Goal: Transaction & Acquisition: Book appointment/travel/reservation

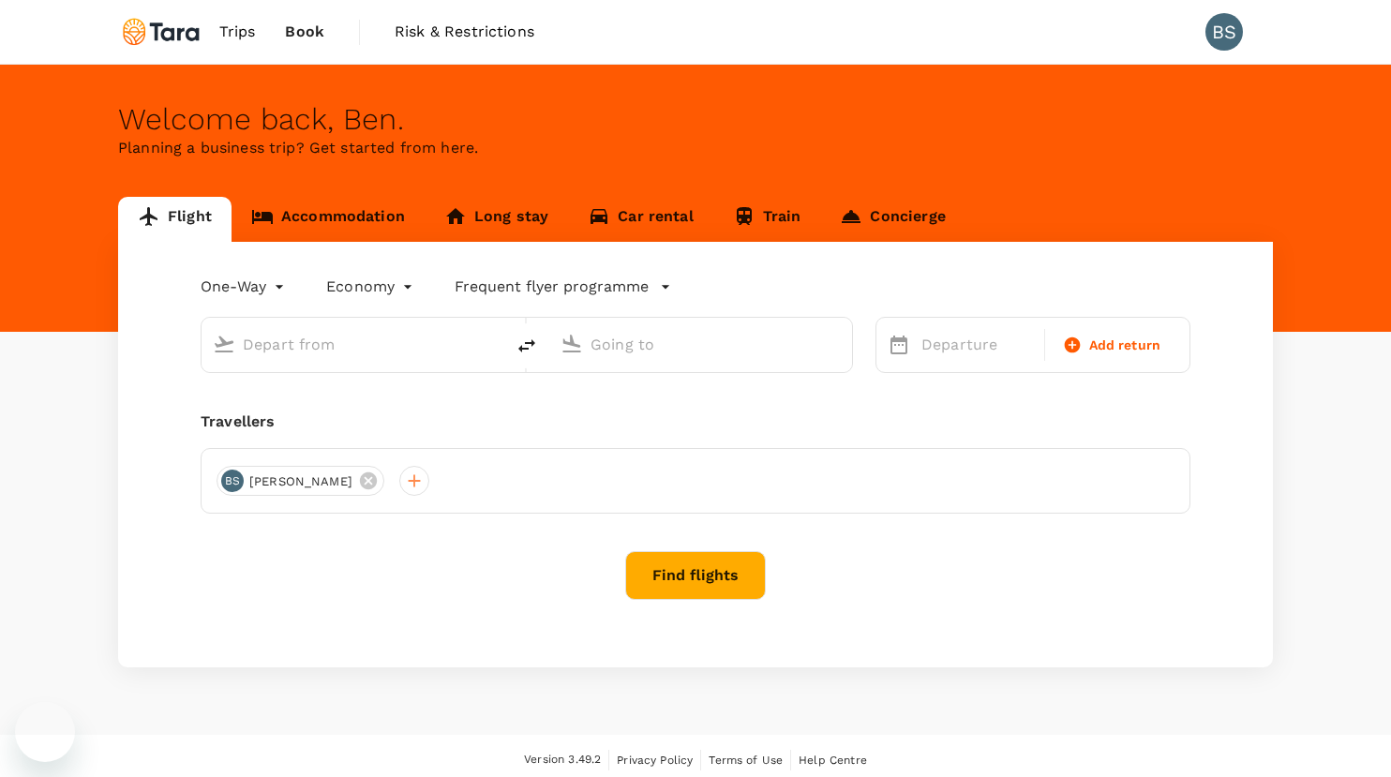
type input "roundtrip"
type input "[GEOGRAPHIC_DATA], [GEOGRAPHIC_DATA] (any)"
type input "Singapore Changi (SIN)"
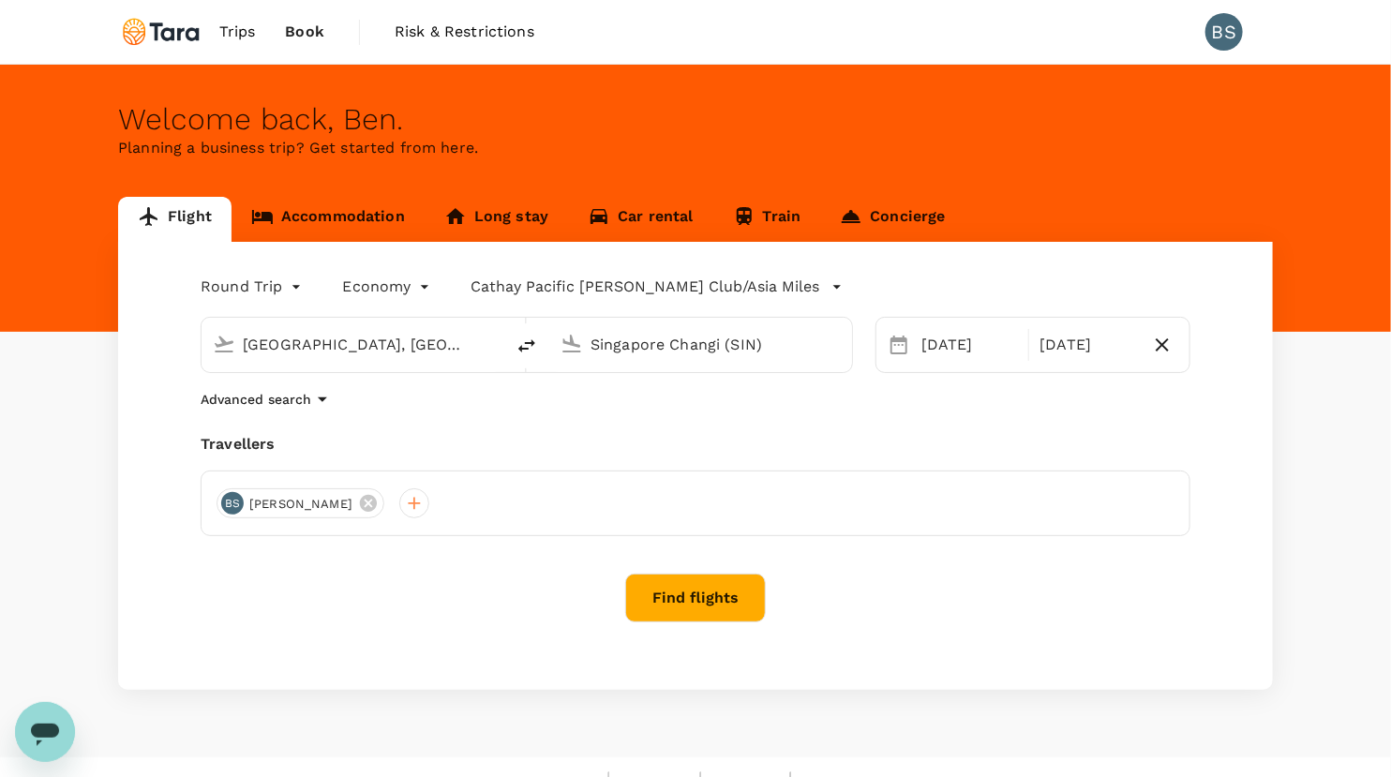
click at [466, 36] on span "Risk & Restrictions" at bounding box center [465, 32] width 140 height 22
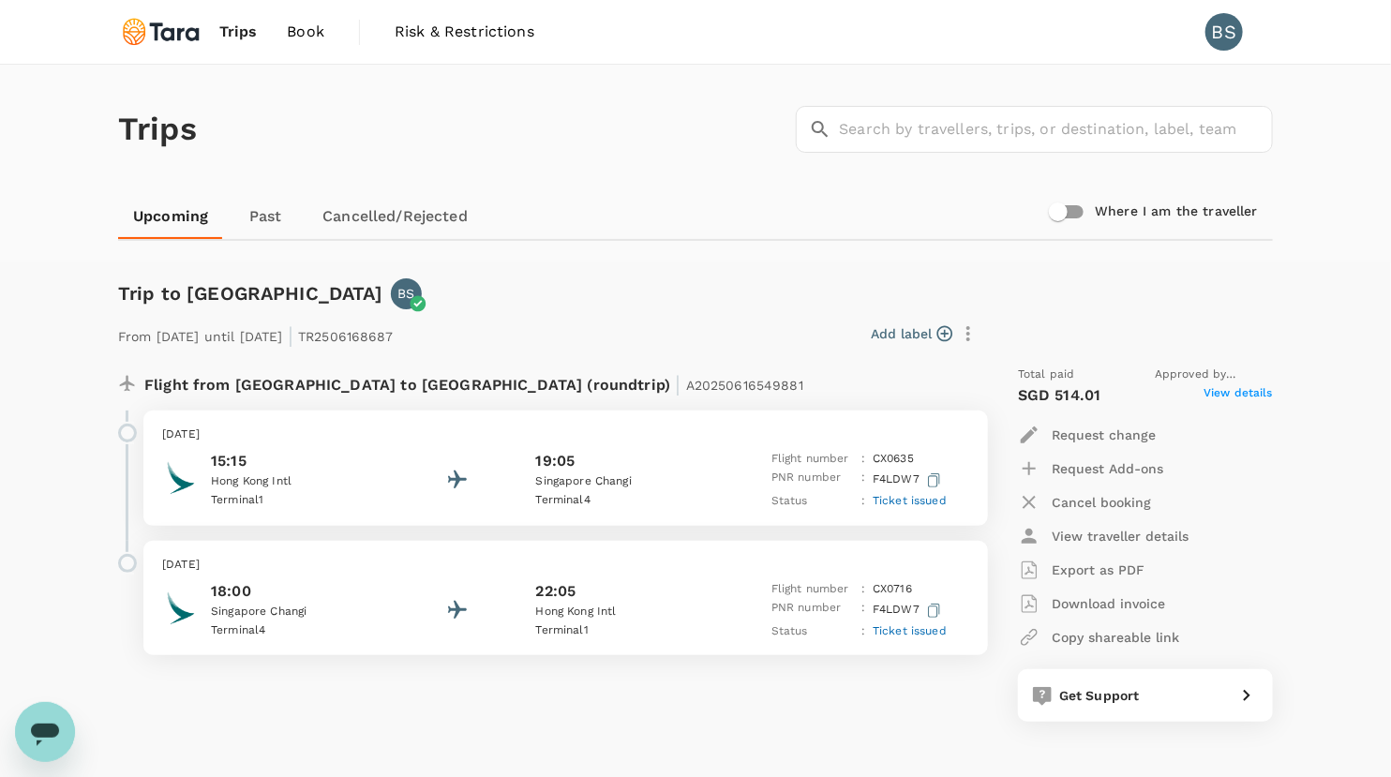
click at [701, 451] on div "19:05" at bounding box center [620, 461] width 169 height 22
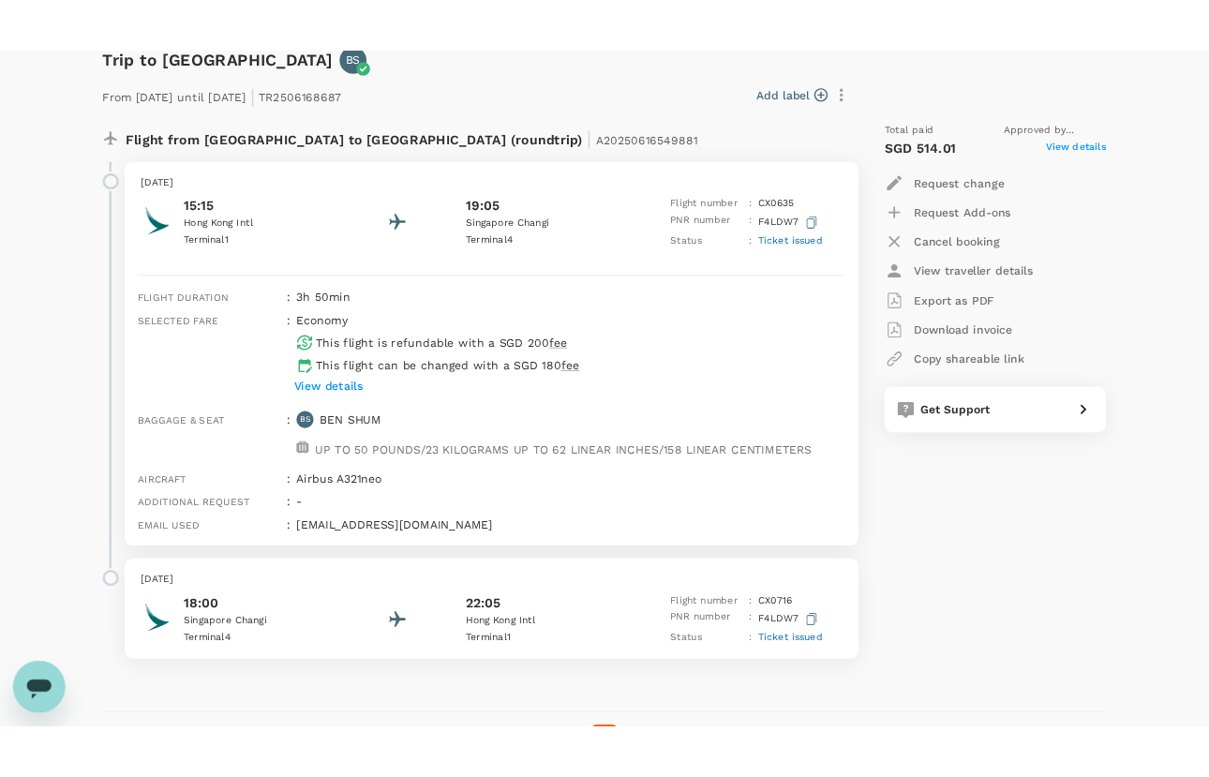
scroll to position [285, 0]
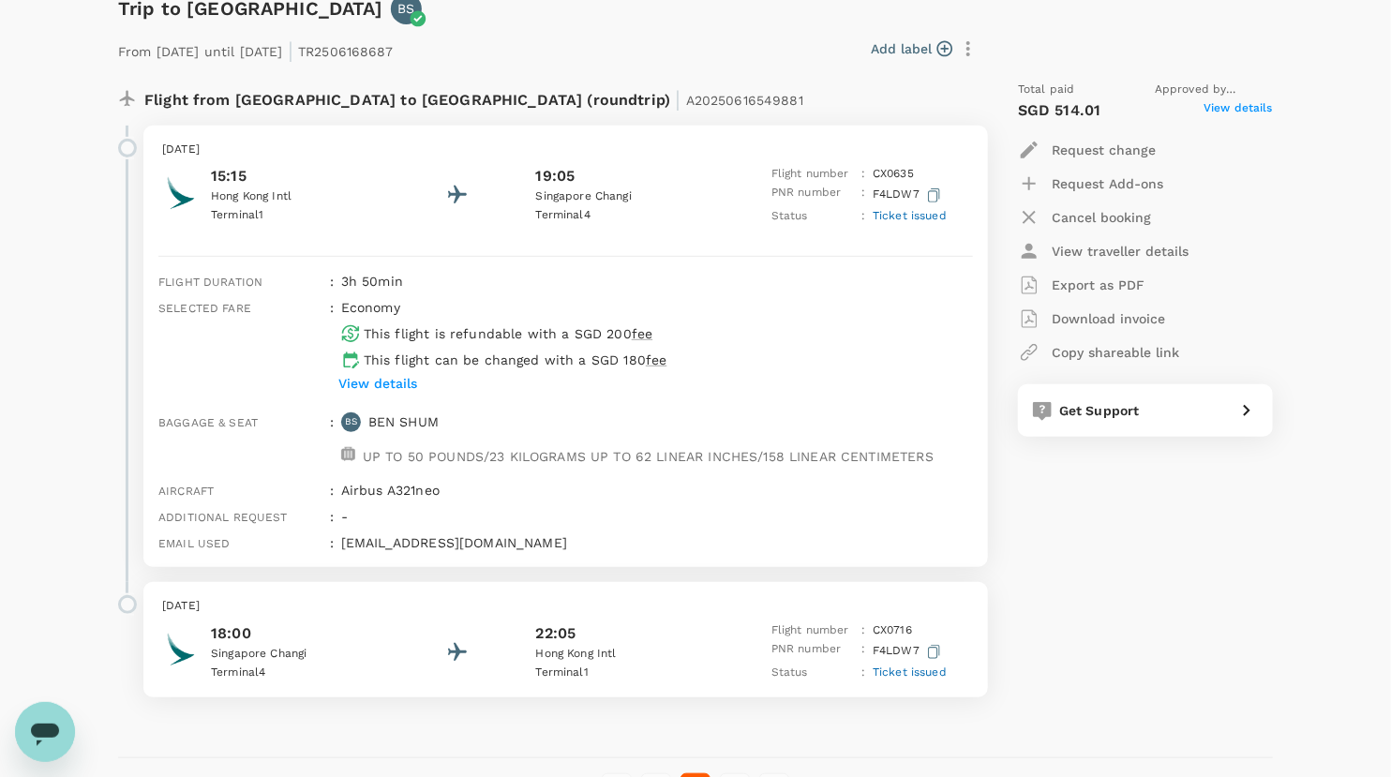
click at [397, 381] on p "View details" at bounding box center [377, 383] width 79 height 19
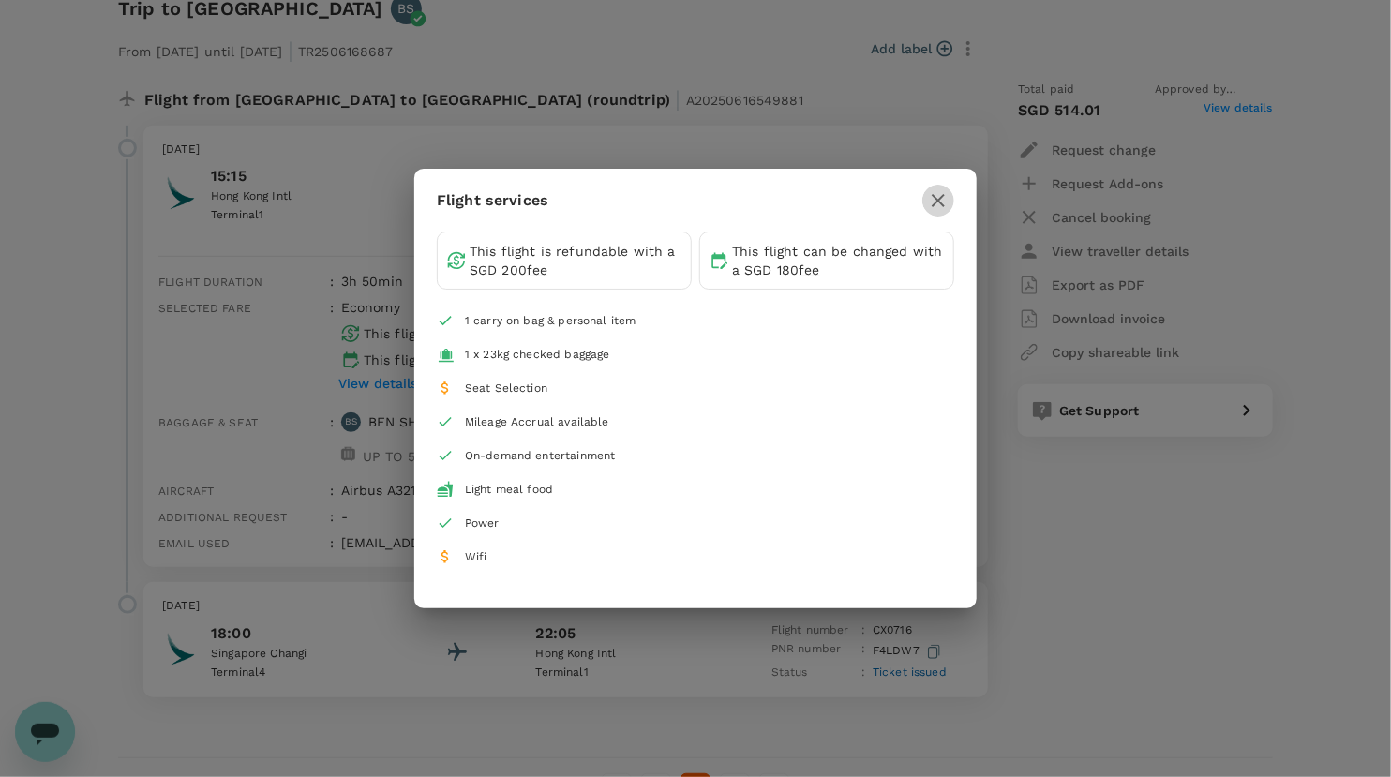
click at [936, 204] on icon "button" at bounding box center [938, 200] width 22 height 22
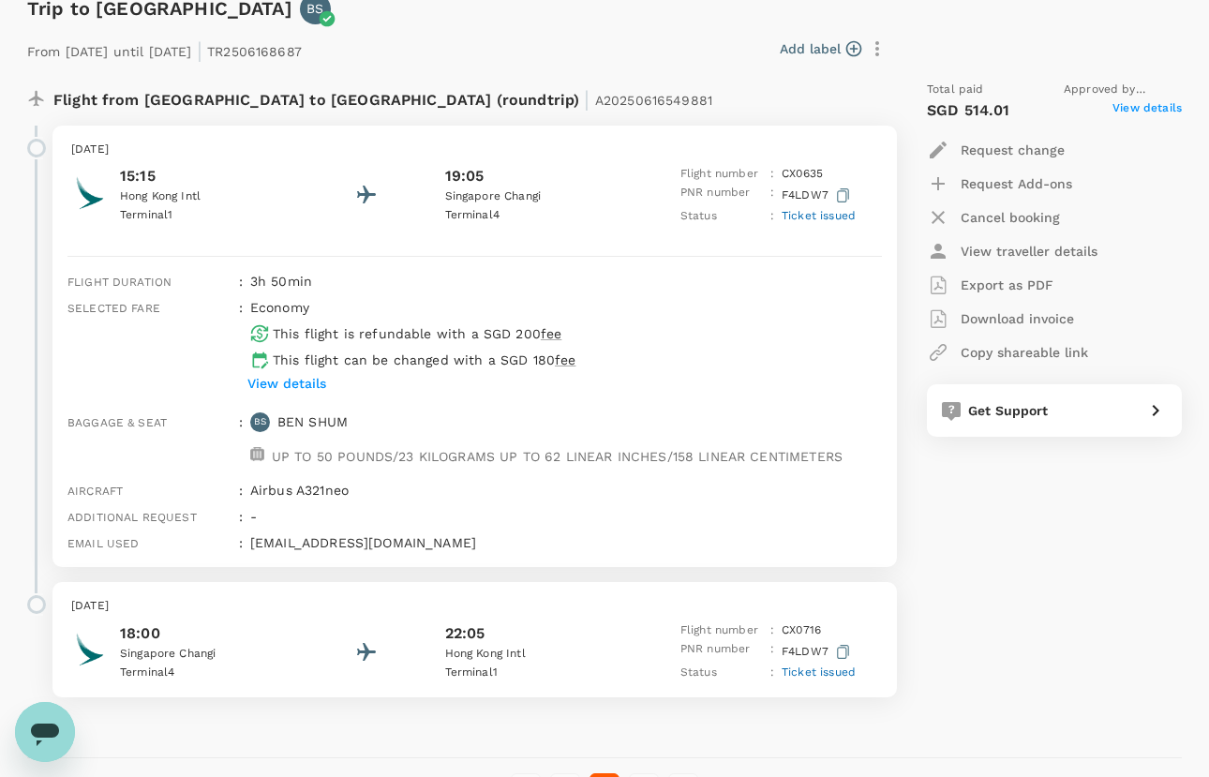
scroll to position [0, 0]
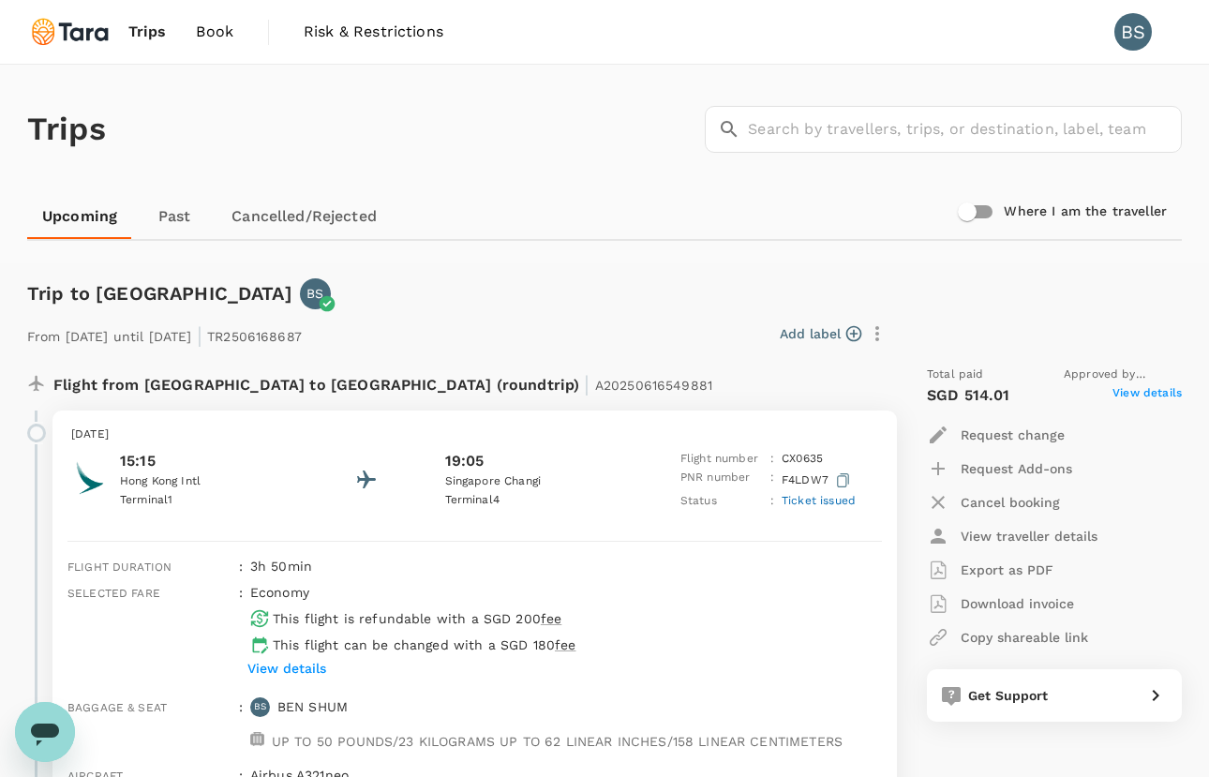
click at [141, 22] on span "Trips" at bounding box center [147, 32] width 38 height 22
click at [144, 34] on span "Trips" at bounding box center [147, 32] width 38 height 22
drag, startPoint x: 1014, startPoint y: 392, endPoint x: 908, endPoint y: 395, distance: 105.9
click at [908, 395] on div "Total paid Approved by Daniel Wiseman SGD 514.01 View details Request change Re…" at bounding box center [1035, 674] width 292 height 647
copy p "SGD 514.01"
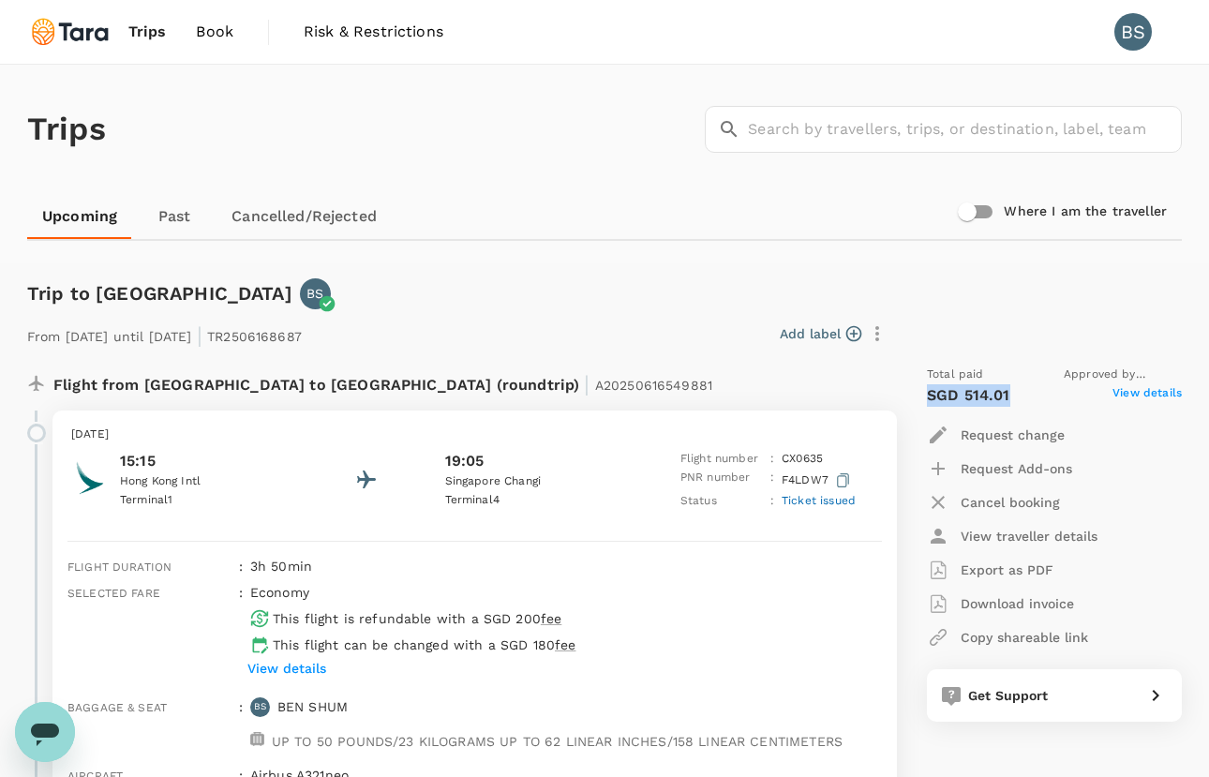
click at [203, 33] on span "Book" at bounding box center [214, 32] width 37 height 22
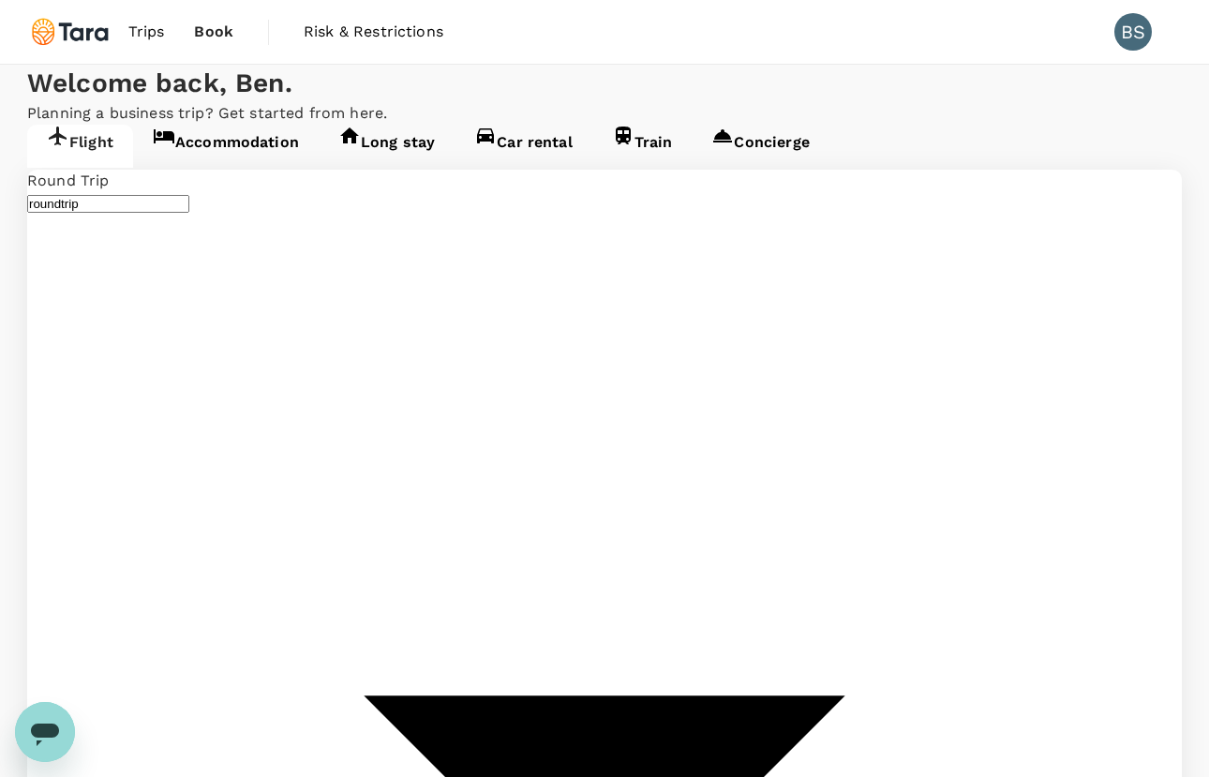
type input "Hong Kong, Hong Kong (any)"
type input "Singapore Changi (SIN)"
type input "Hong Kong, Hong Kong (any)"
type input "Singapore Changi (SIN)"
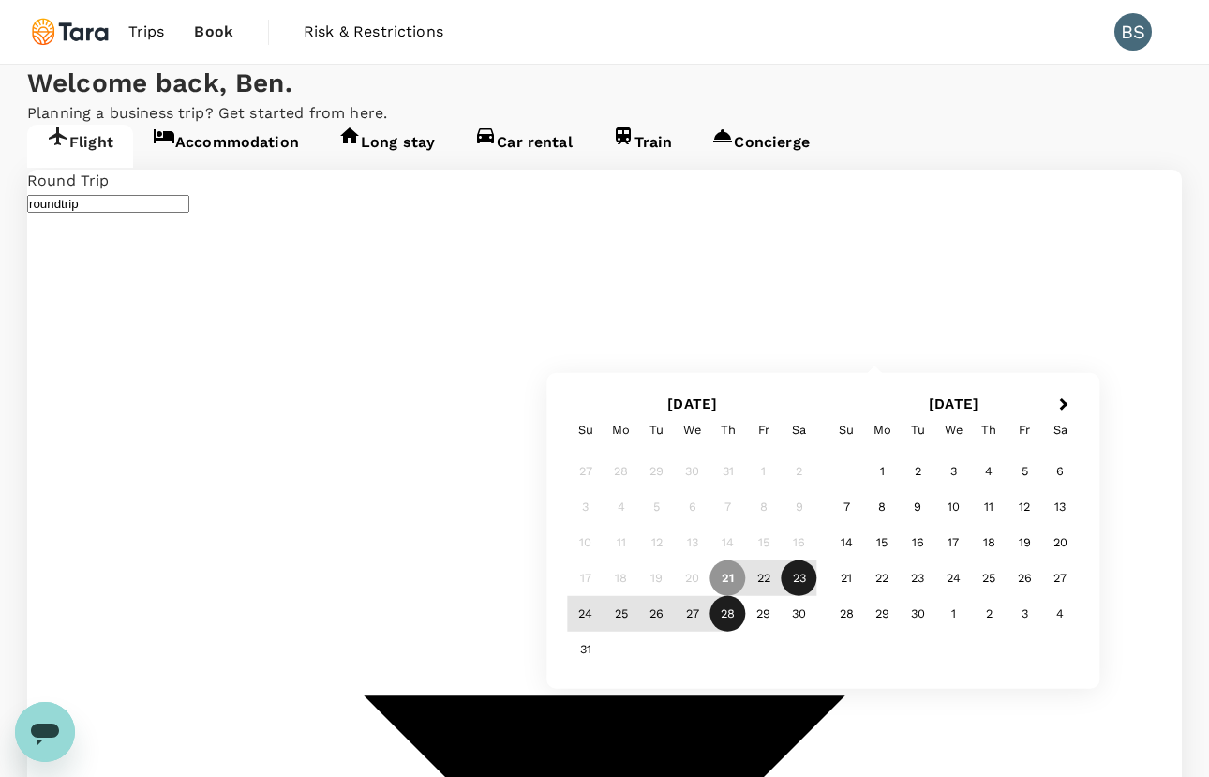
click at [798, 577] on div "23" at bounding box center [800, 578] width 36 height 36
click at [727, 608] on div "28" at bounding box center [728, 614] width 36 height 36
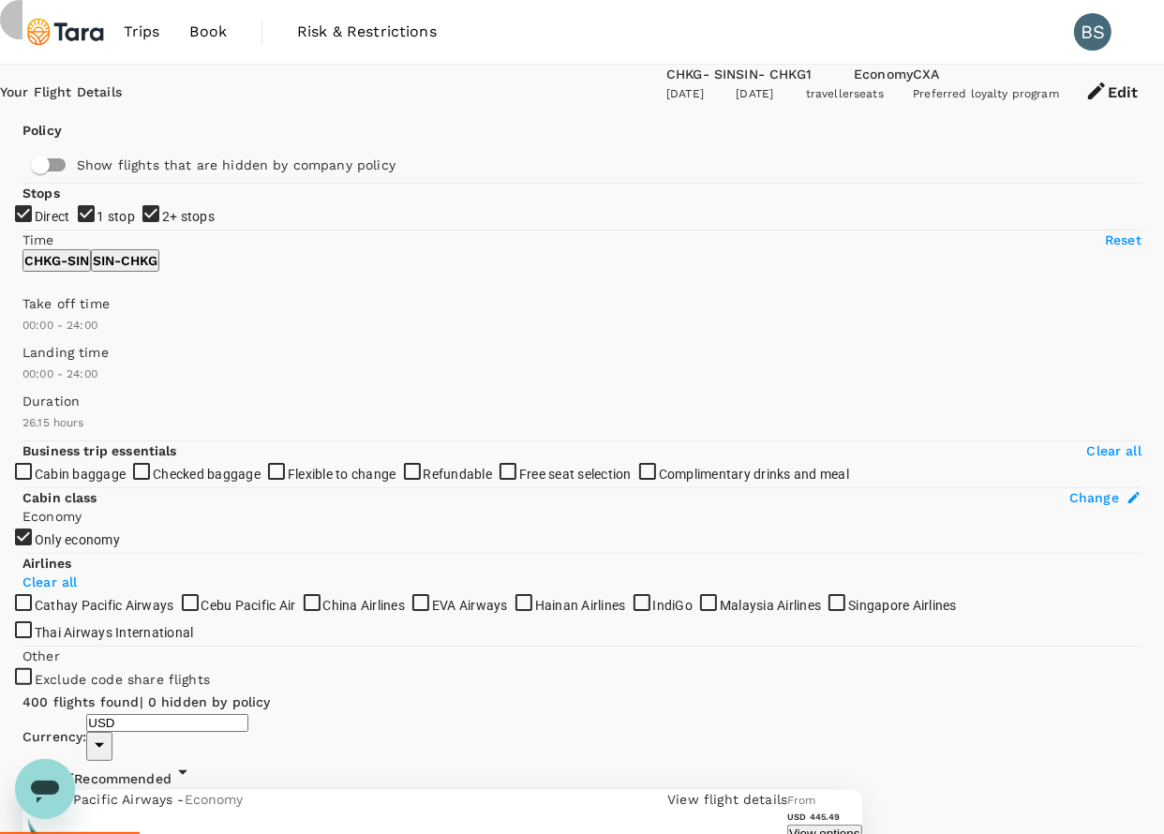
click at [30, 343] on input "1 stop" at bounding box center [582, 417] width 1164 height 834
checkbox input "false"
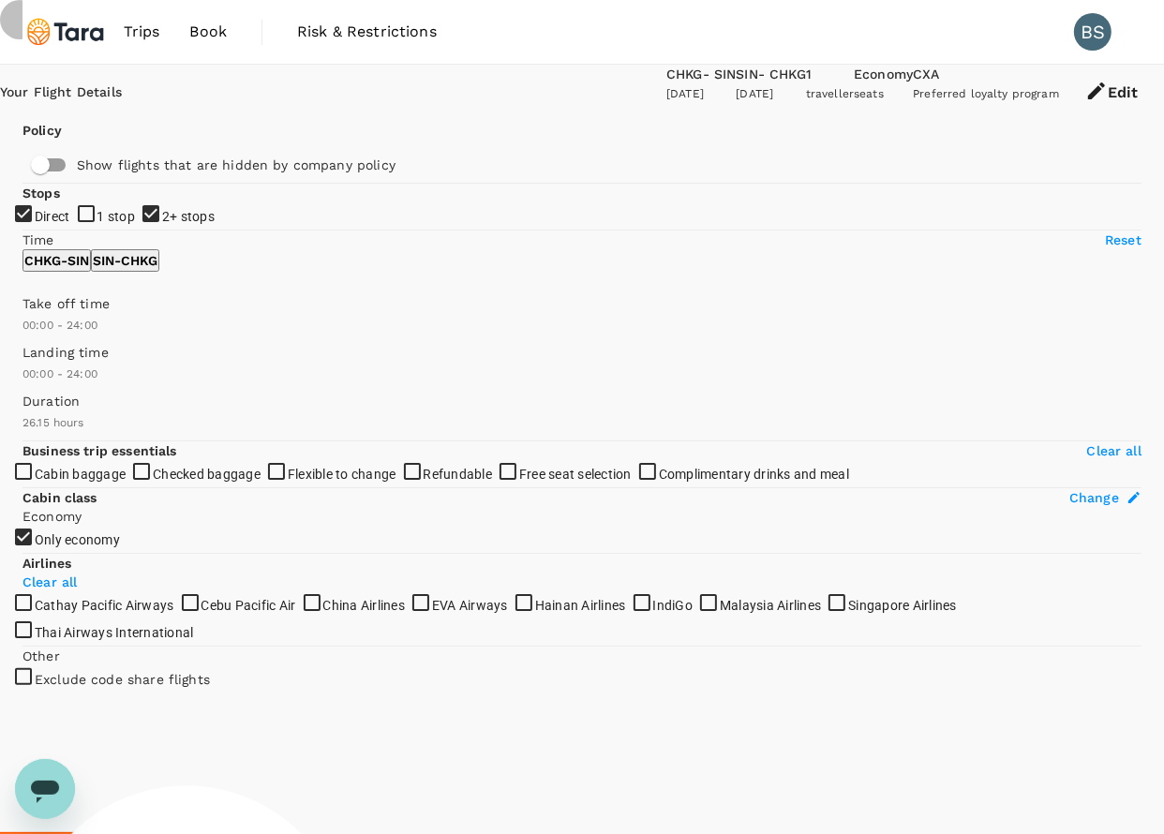
click at [27, 384] on input "2+ stops" at bounding box center [582, 417] width 1164 height 834
checkbox input "false"
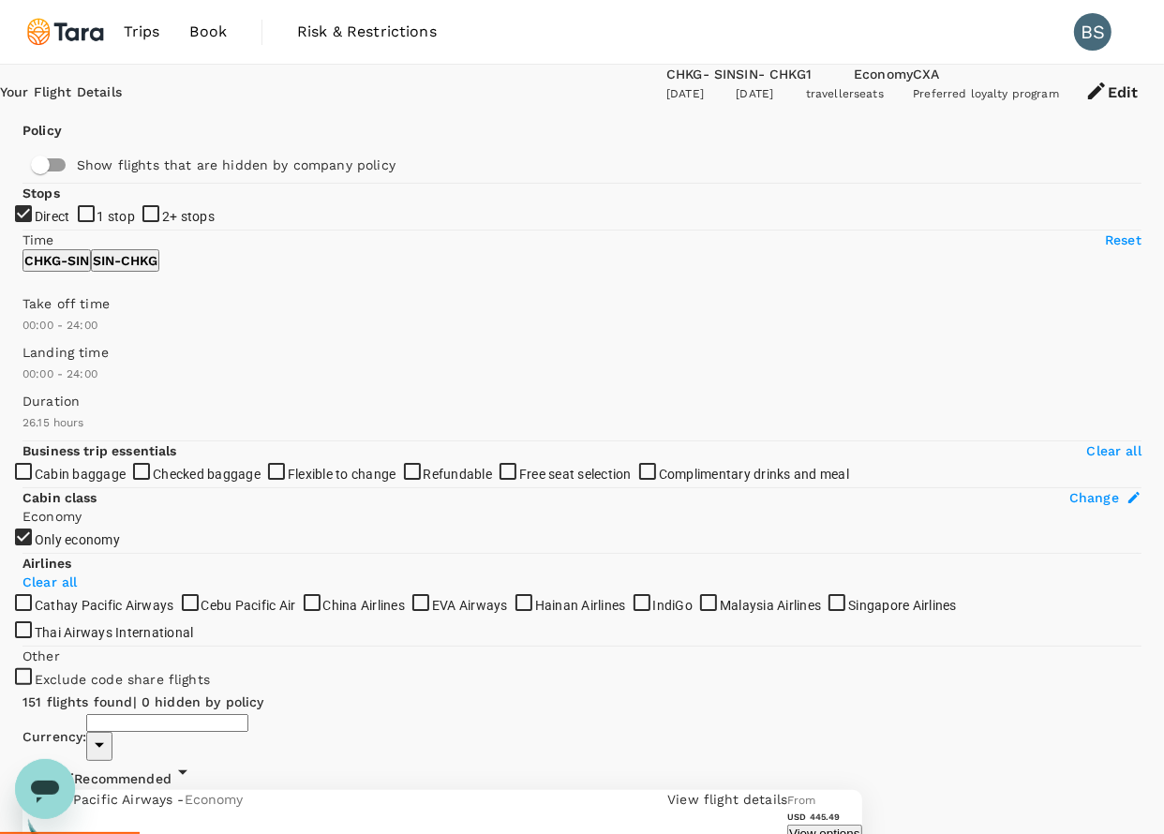
type input "USD"
click at [172, 771] on span "Recommended" at bounding box center [122, 778] width 97 height 15
